Goal: Information Seeking & Learning: Understand process/instructions

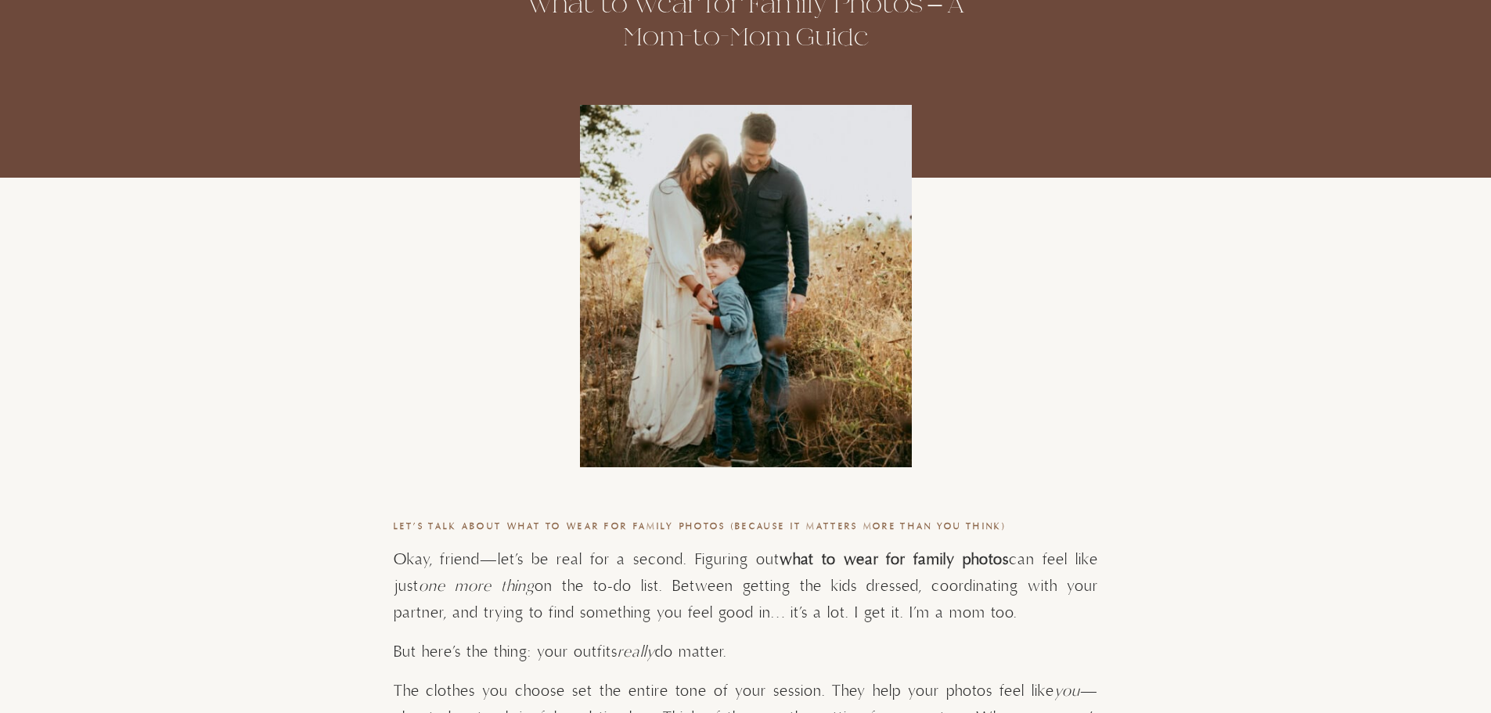
scroll to position [469, 0]
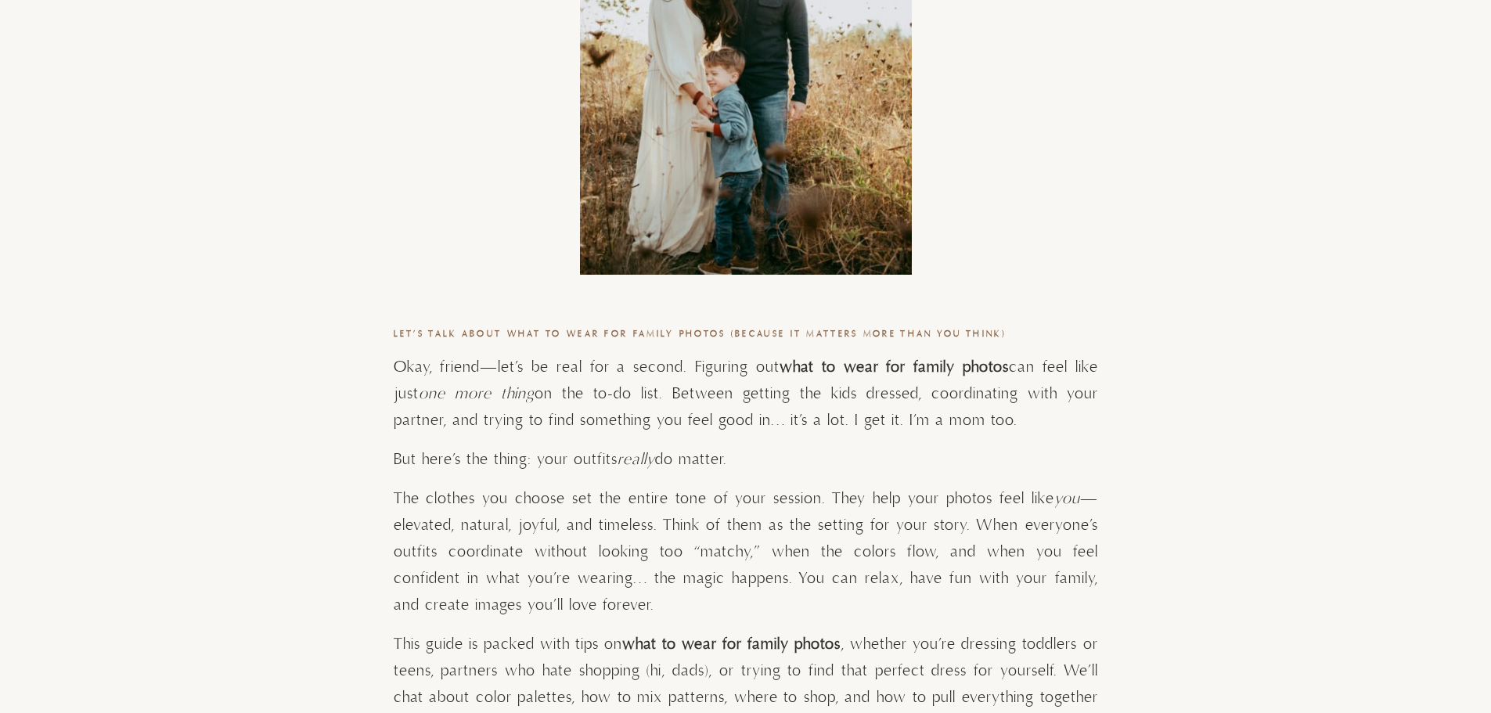
drag, startPoint x: 821, startPoint y: 365, endPoint x: 963, endPoint y: 421, distance: 153.1
click at [963, 421] on p "Okay, friend—let’s be real for a second. Figuring out what to wear for family p…" at bounding box center [746, 394] width 704 height 80
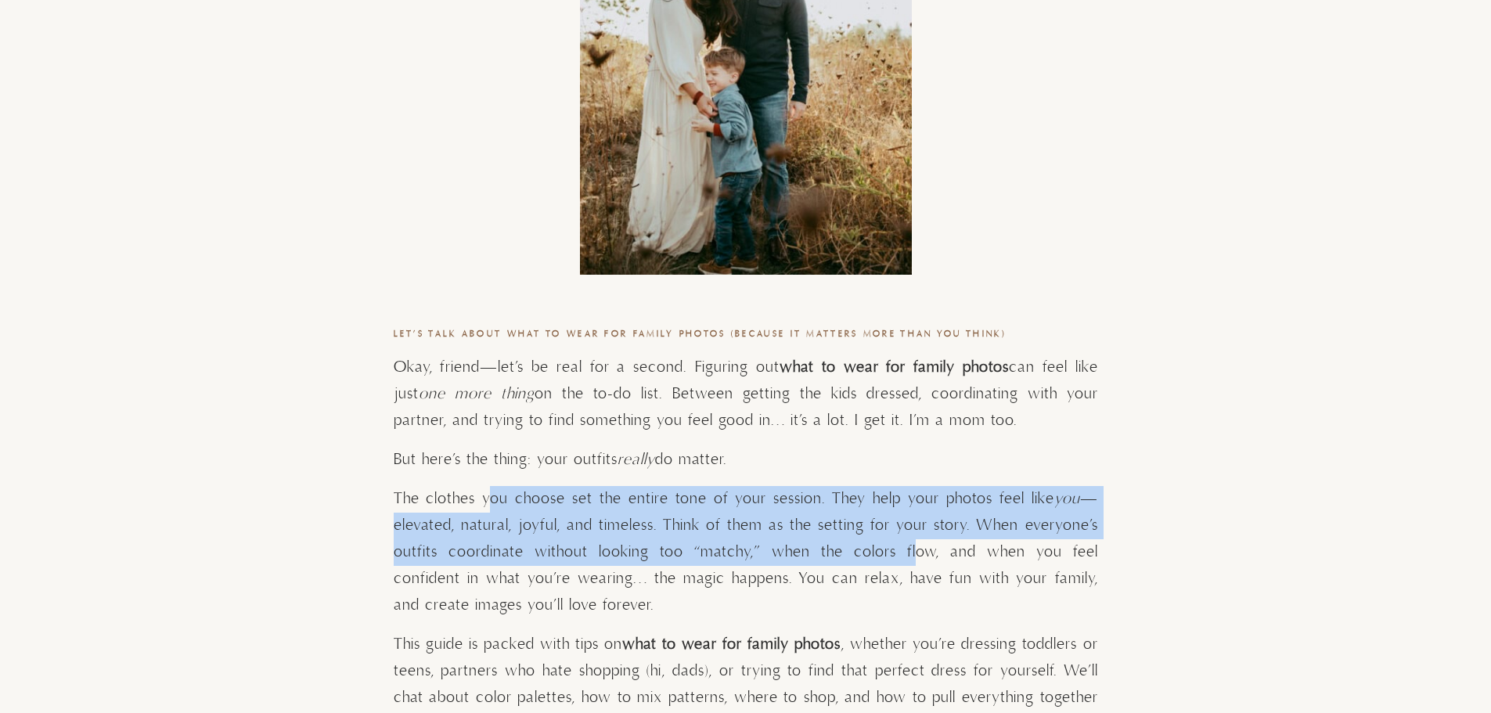
drag, startPoint x: 493, startPoint y: 511, endPoint x: 864, endPoint y: 568, distance: 375.2
click at [865, 567] on p "The clothes you choose set the entire tone of your session. They help your phot…" at bounding box center [746, 552] width 704 height 133
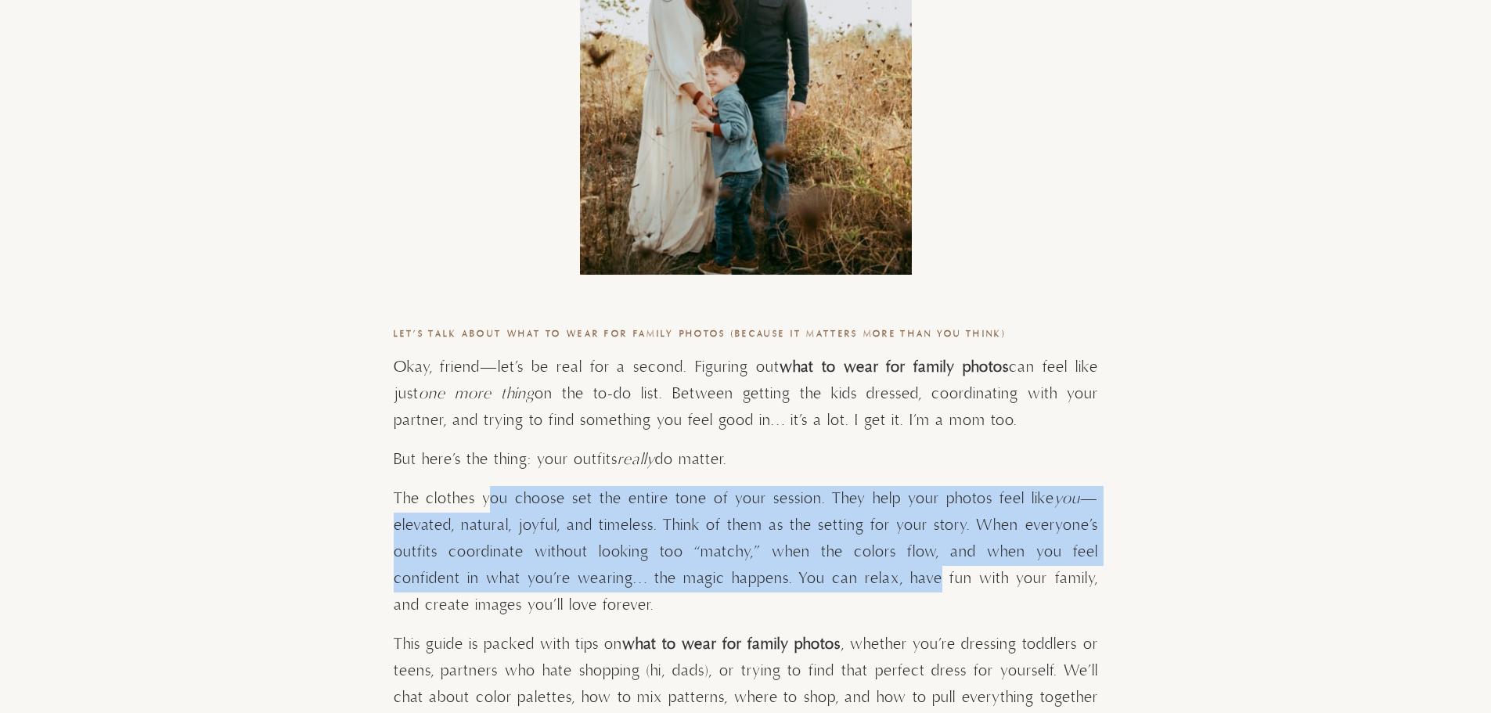
click at [864, 568] on p "The clothes you choose set the entire tone of your session. They help your phot…" at bounding box center [746, 552] width 704 height 133
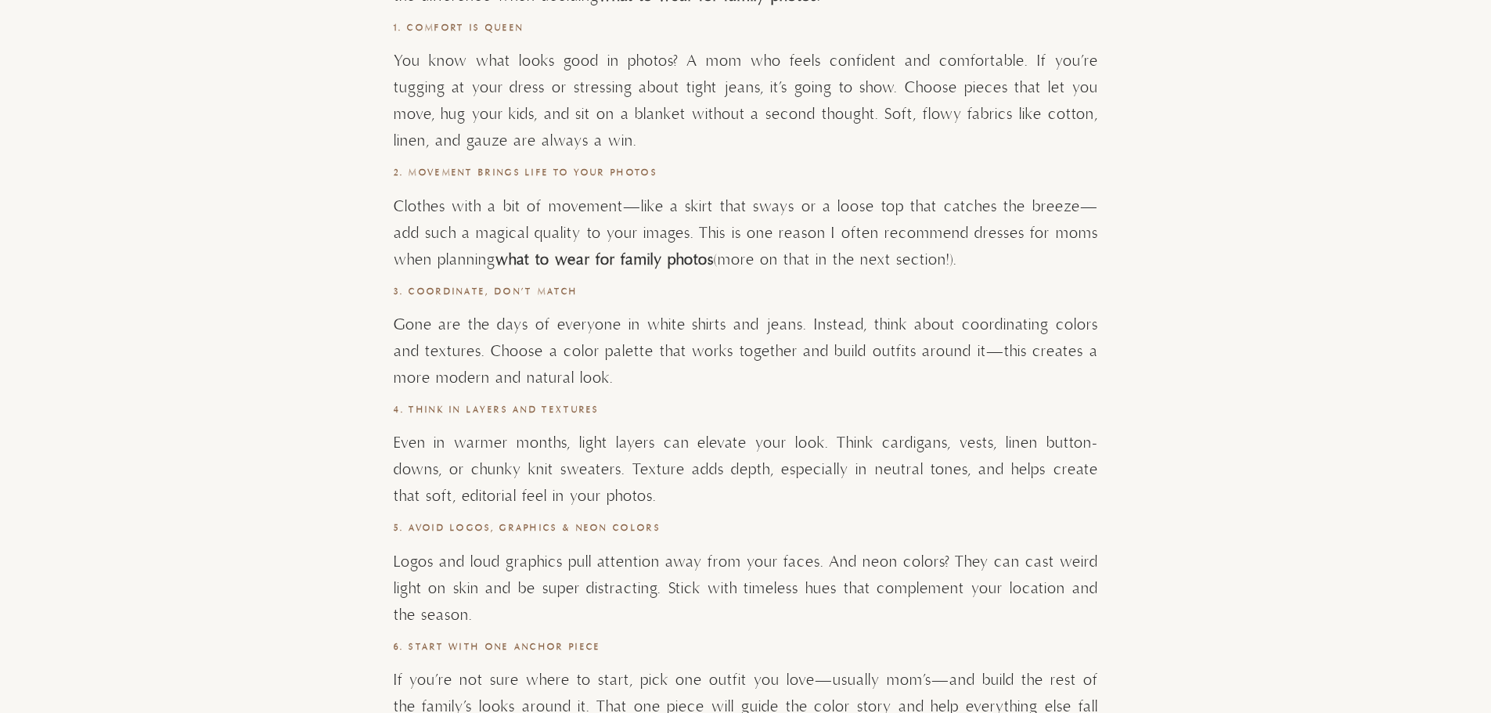
scroll to position [1878, 0]
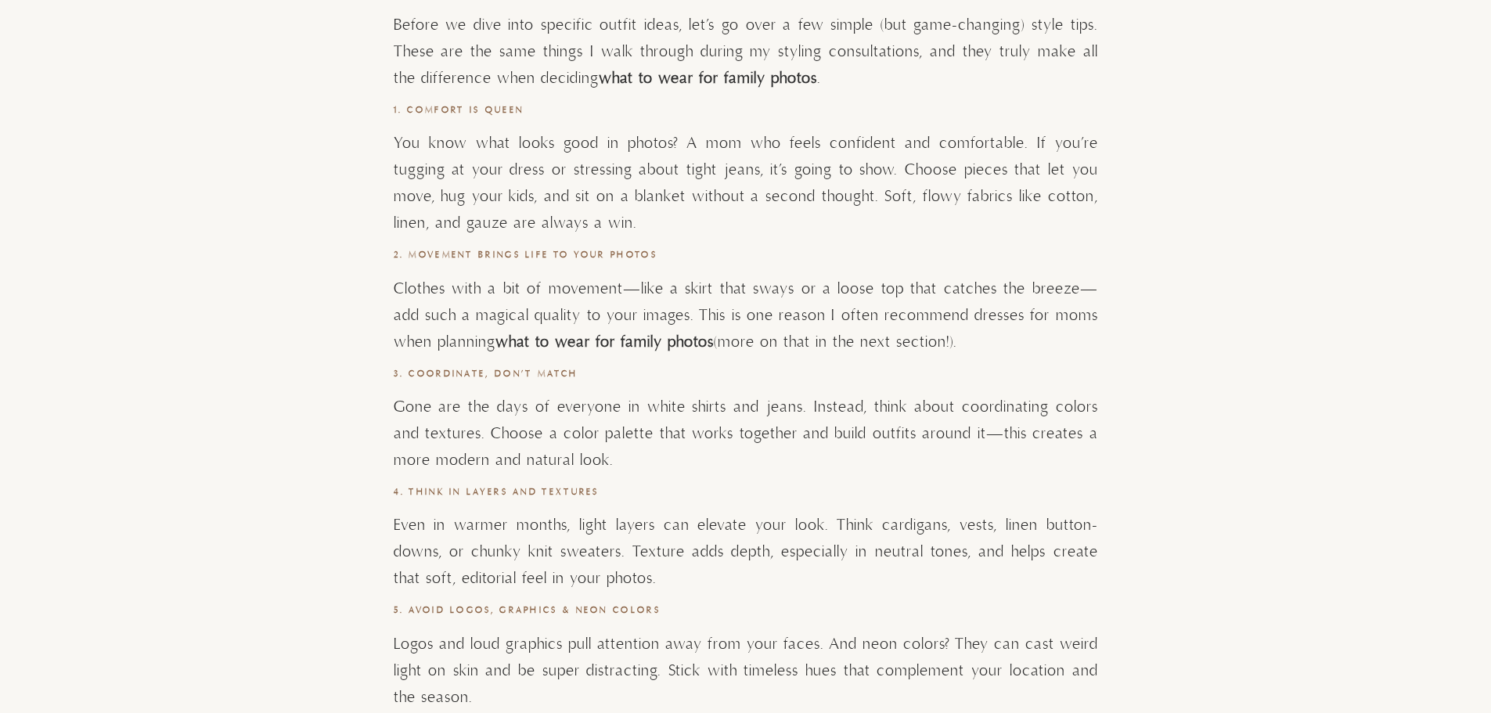
drag, startPoint x: 627, startPoint y: 300, endPoint x: 927, endPoint y: 336, distance: 302.6
click at [927, 336] on p "Clothes with a bit of movement—like a skirt that sways or a loose top that catc…" at bounding box center [746, 316] width 704 height 80
